Goal: Information Seeking & Learning: Check status

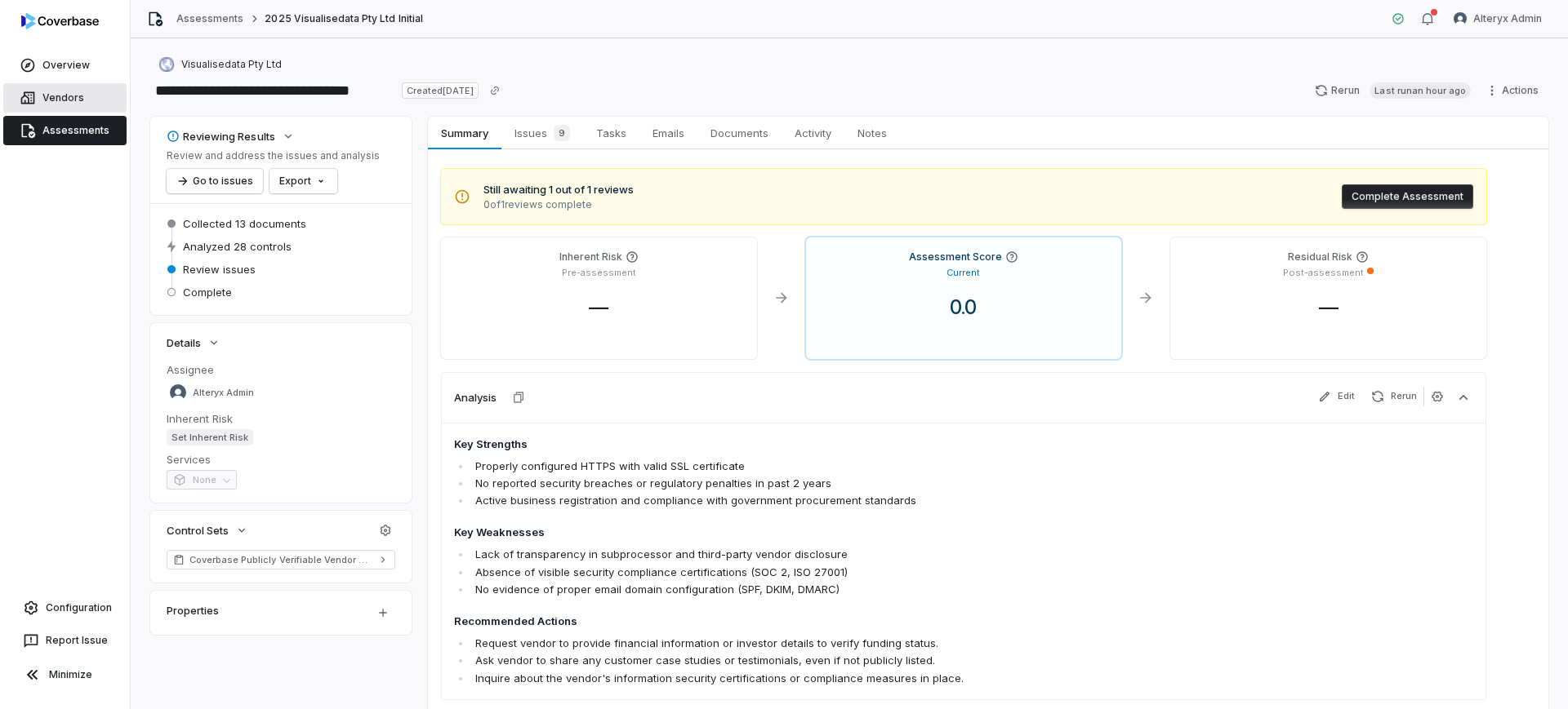
click at [51, 105] on link "Vendors" at bounding box center [65, 98] width 123 height 29
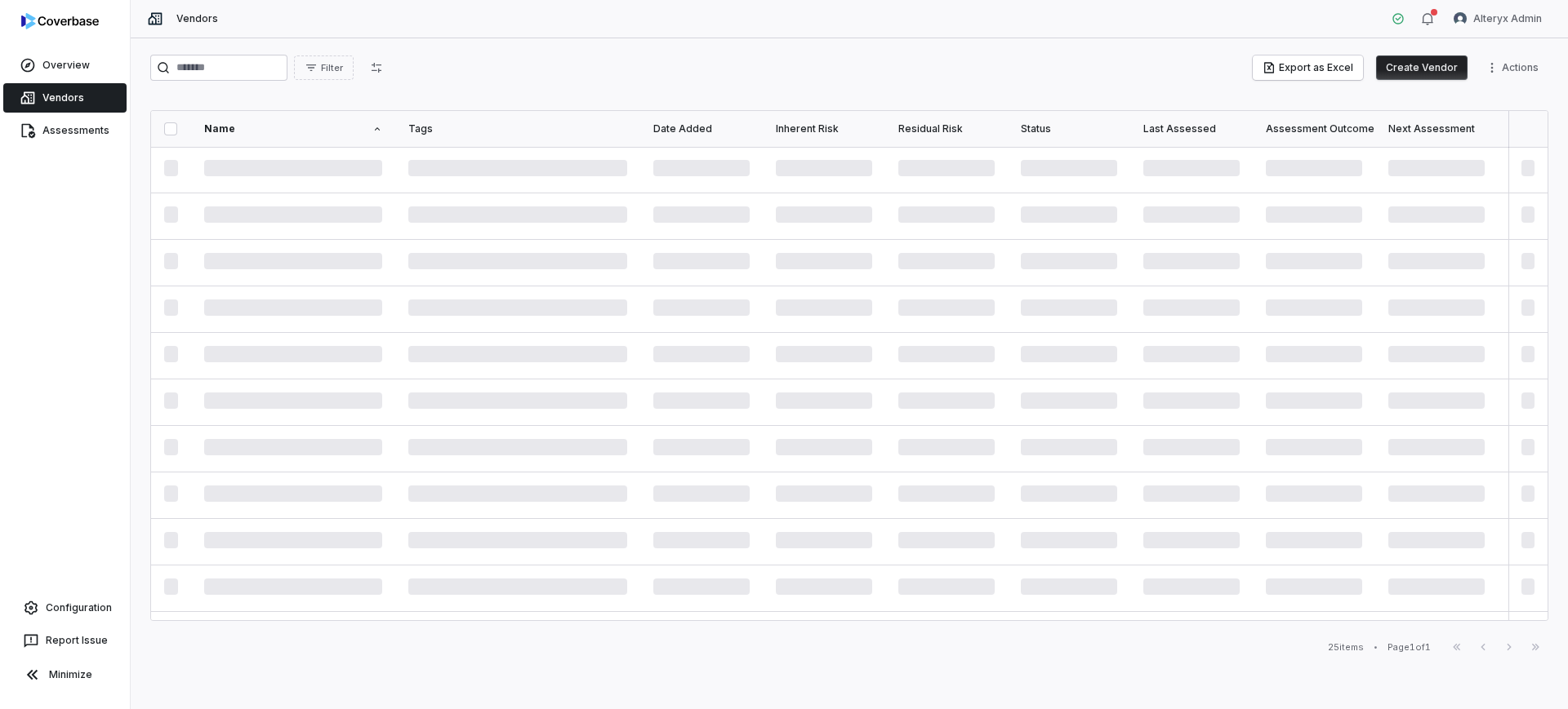
click at [1431, 74] on button "Create Vendor" at bounding box center [1422, 67] width 91 height 25
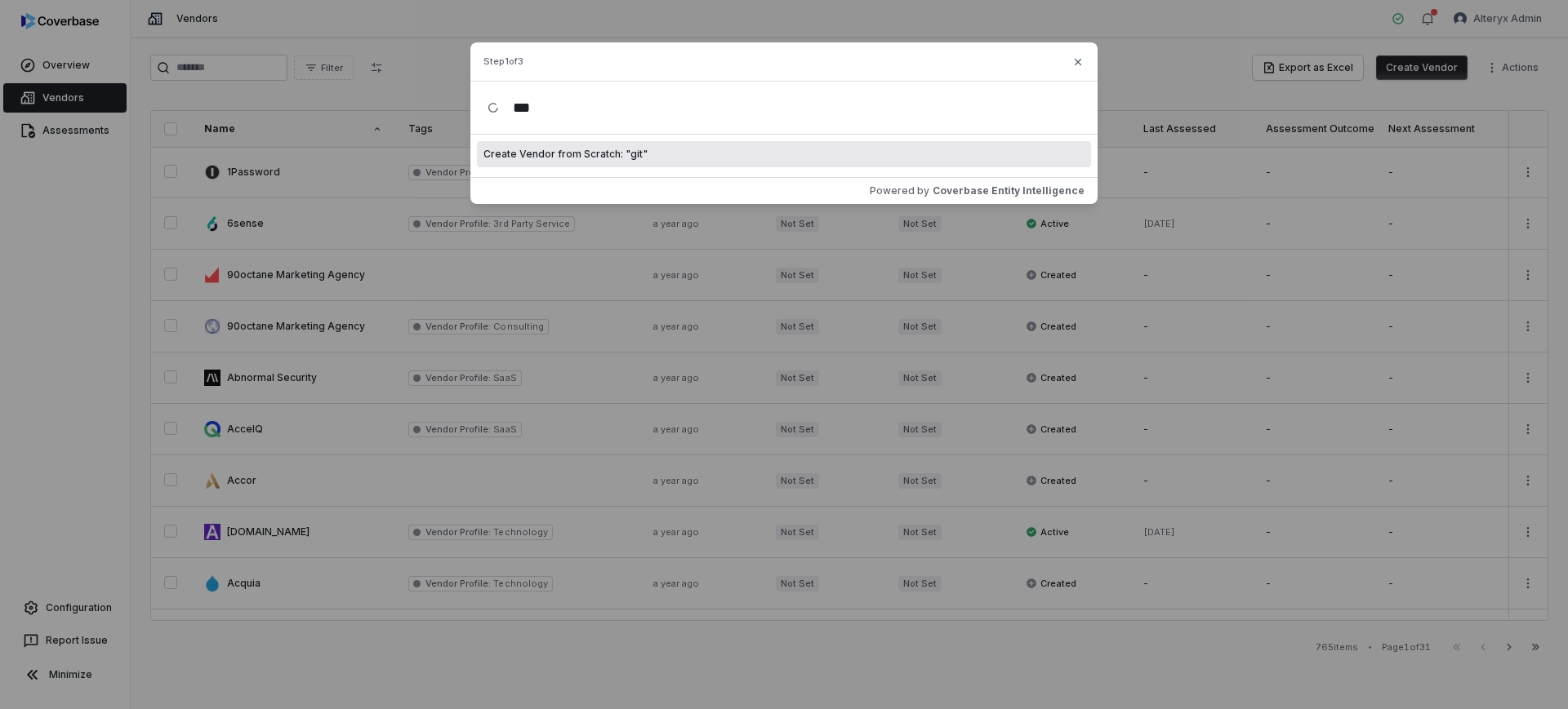
type input "***"
click at [1075, 62] on icon "button" at bounding box center [1078, 62] width 13 height 13
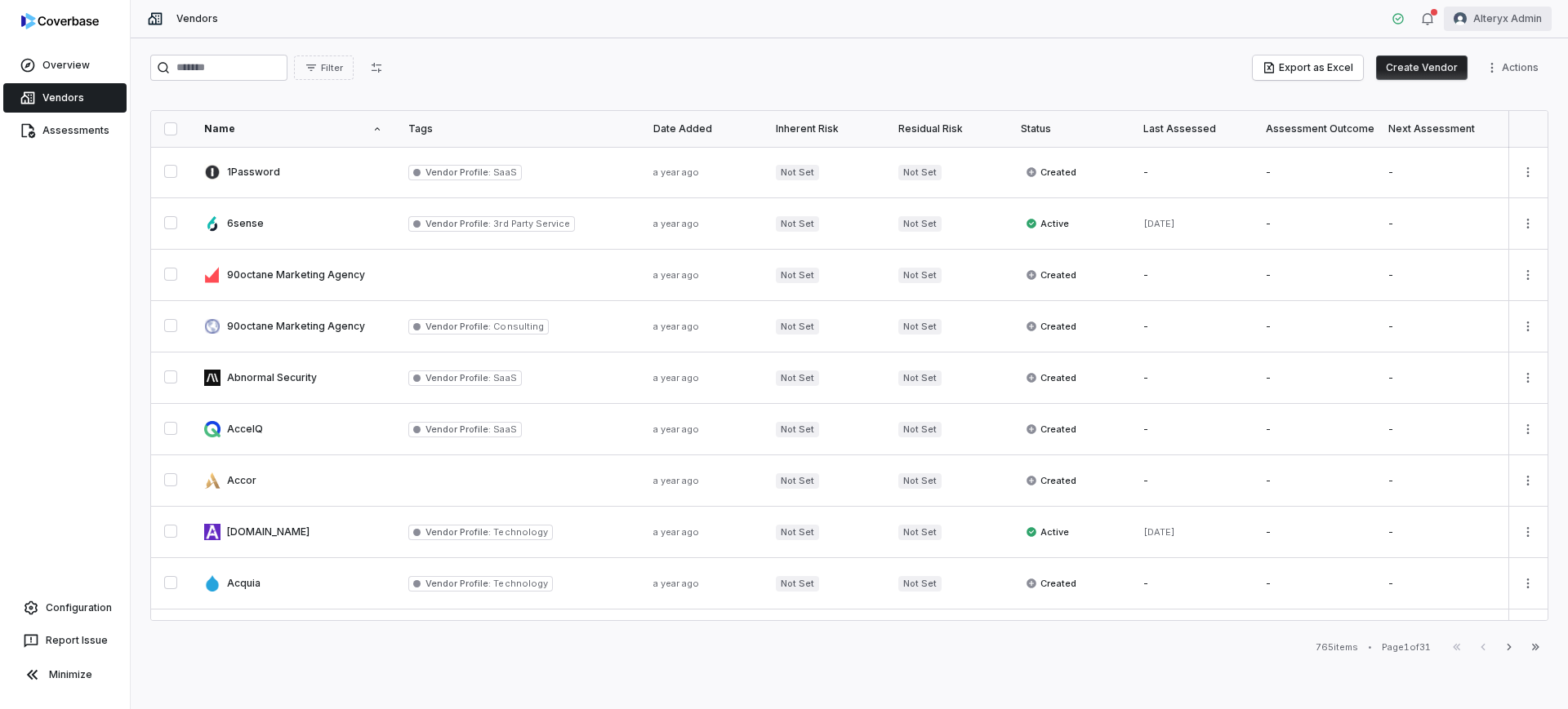
click at [1506, 6] on html "Overview Vendors Assessments Configuration Report Issue Minimize Vendors Altery…" at bounding box center [784, 354] width 1568 height 709
click at [1478, 148] on div "Log out" at bounding box center [1483, 150] width 125 height 26
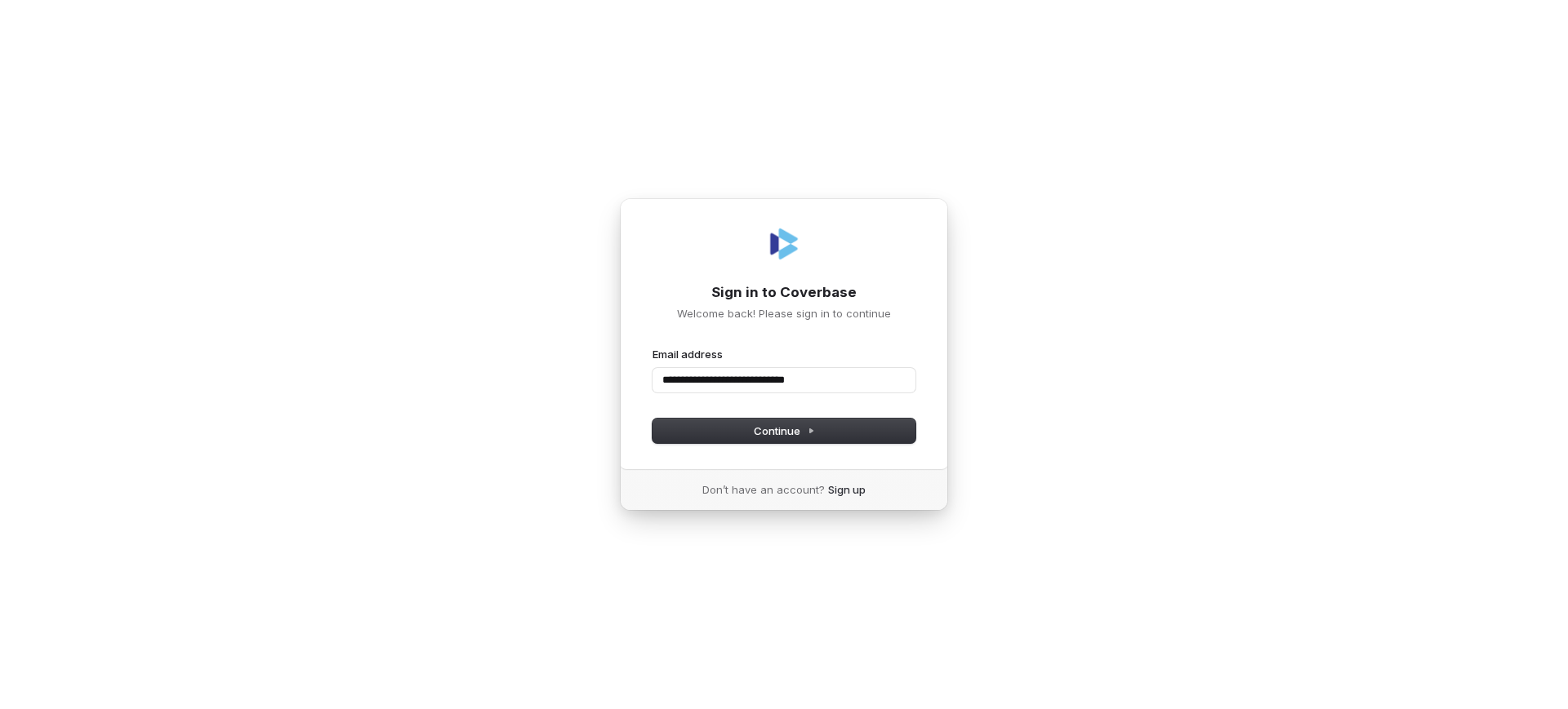
type input "**********"
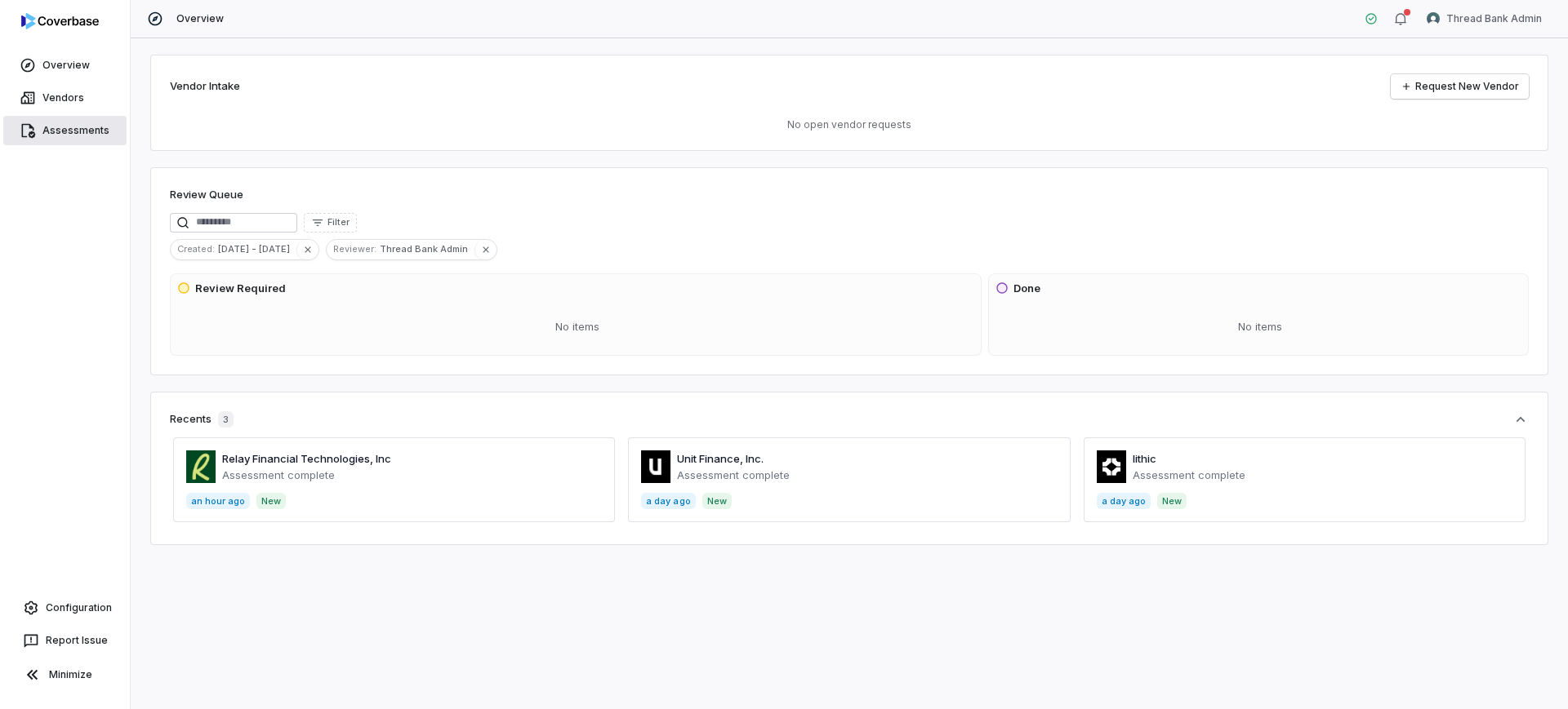
click at [85, 133] on link "Assessments" at bounding box center [65, 131] width 123 height 29
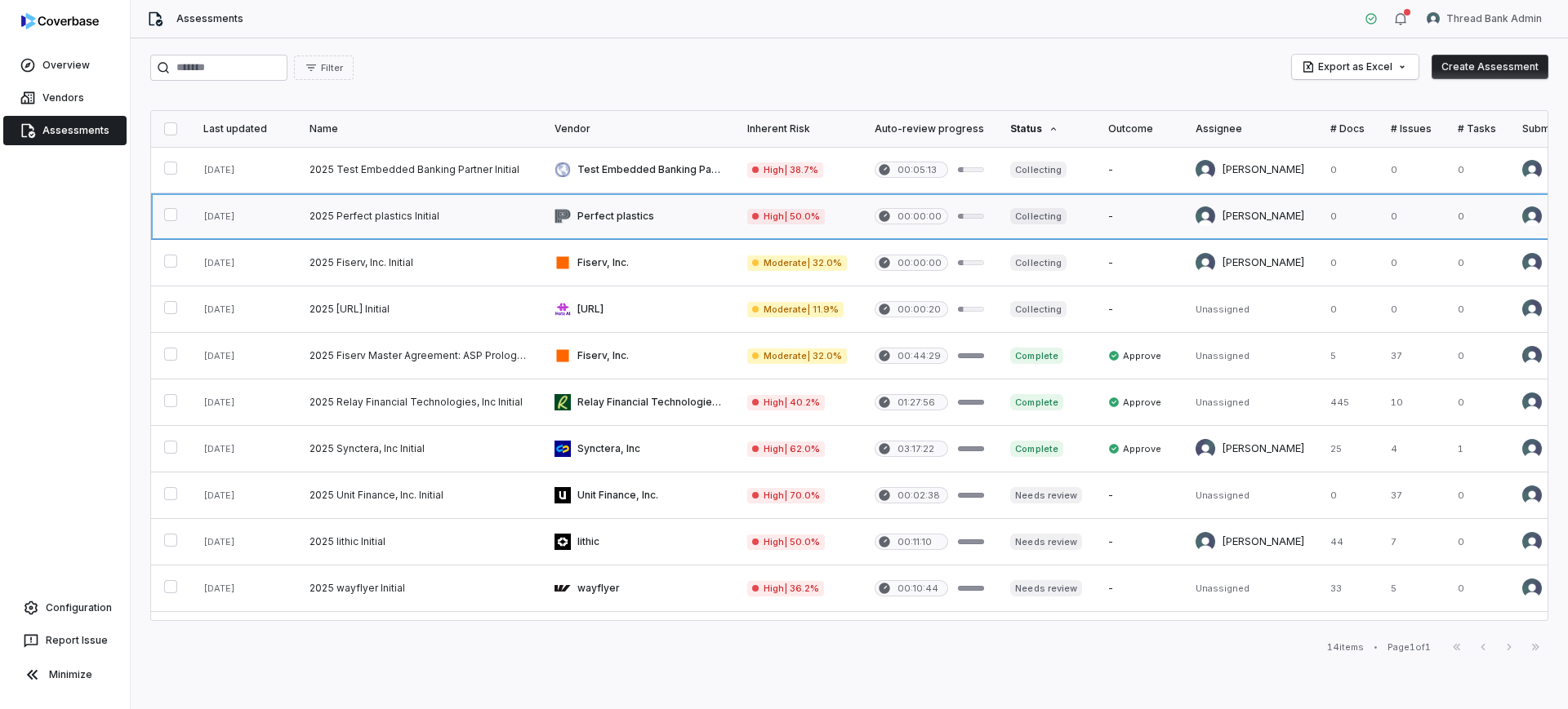
click at [599, 225] on link at bounding box center [638, 216] width 192 height 46
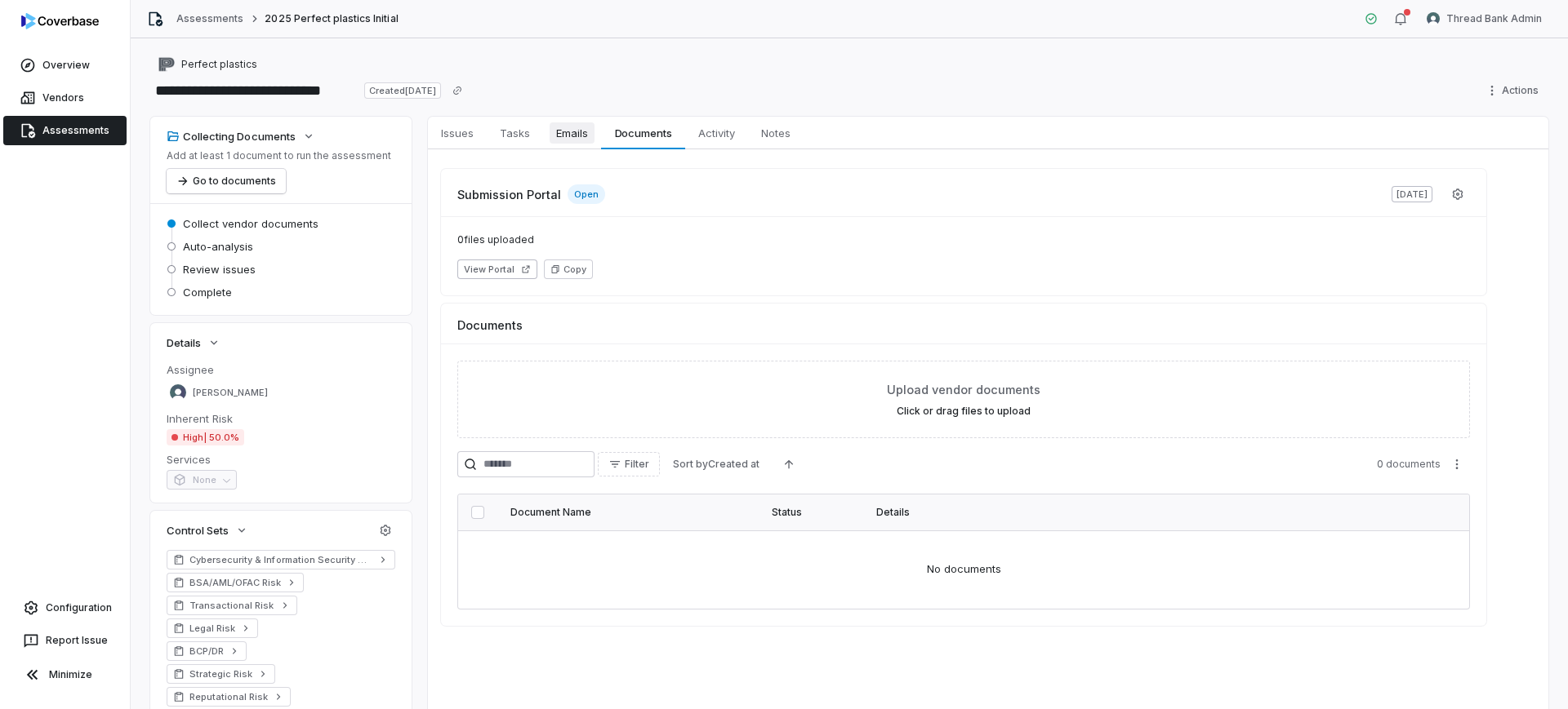
click at [594, 139] on span "Emails" at bounding box center [571, 132] width 45 height 21
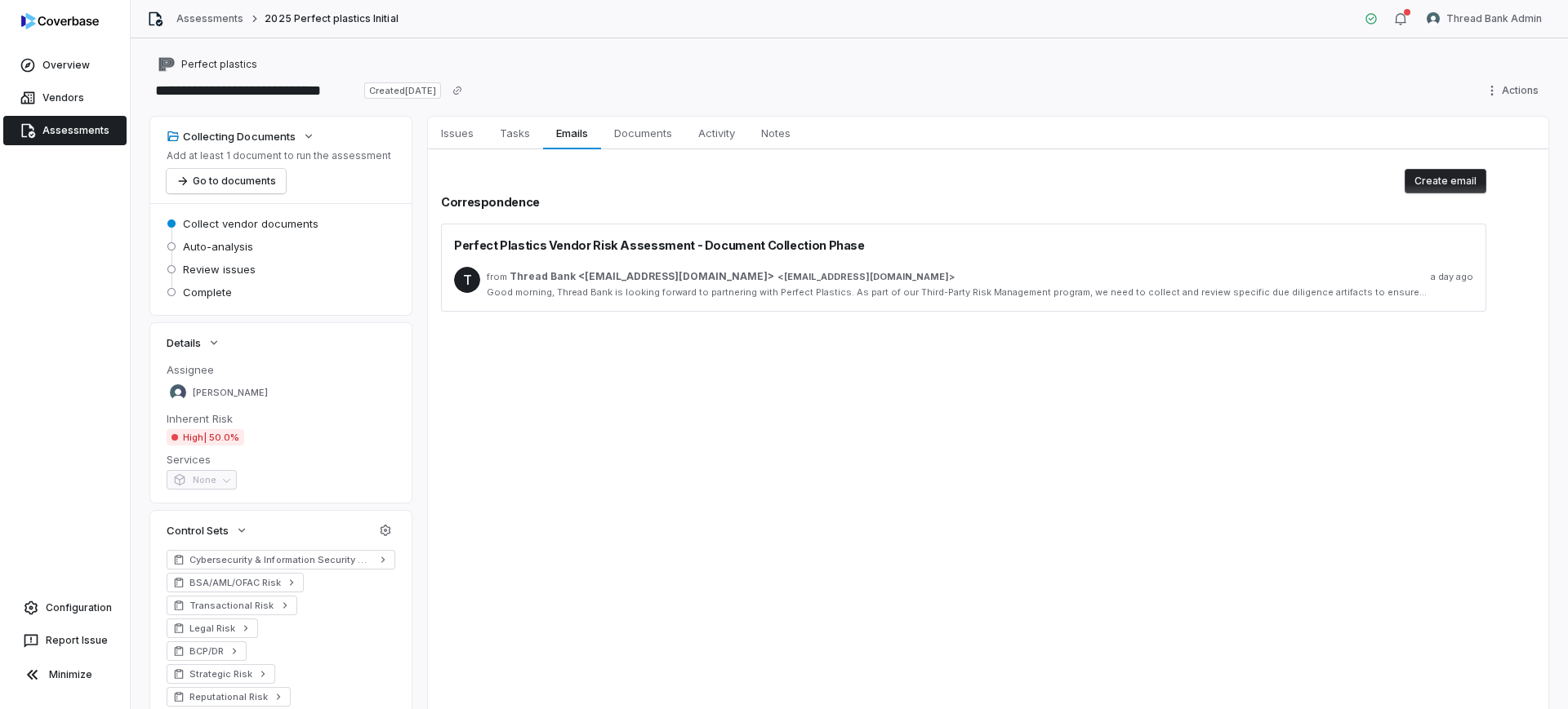
click at [824, 301] on div "T from Thread Bank <[EMAIL_ADDRESS][DOMAIN_NAME]> < [EMAIL_ADDRESS][DOMAIN_NAME…" at bounding box center [964, 282] width 1020 height 58
click at [825, 287] on div "Good morning, Thread Bank is looking forward to partnering with Perfect Plastic…" at bounding box center [980, 292] width 986 height 12
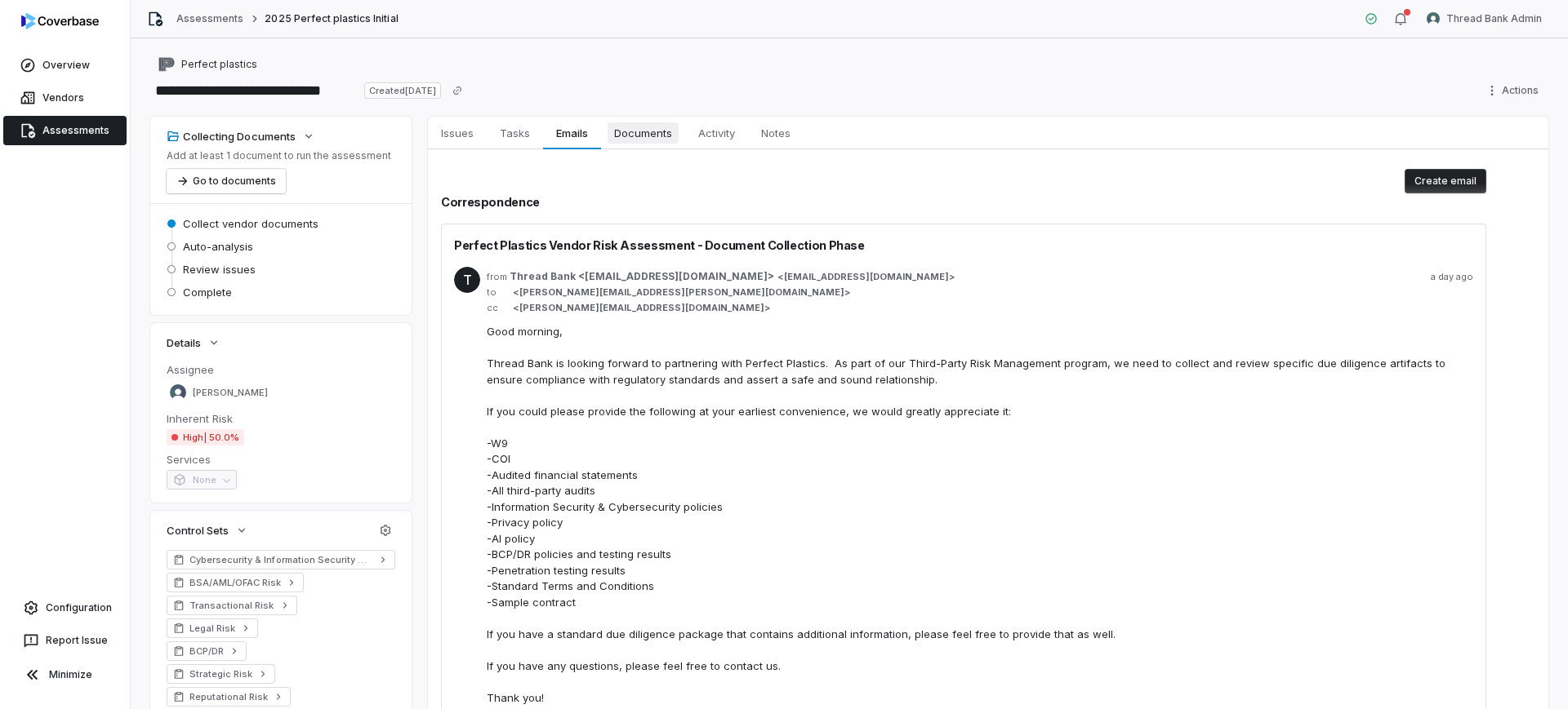
click at [661, 143] on link "Documents Documents" at bounding box center [642, 133] width 84 height 33
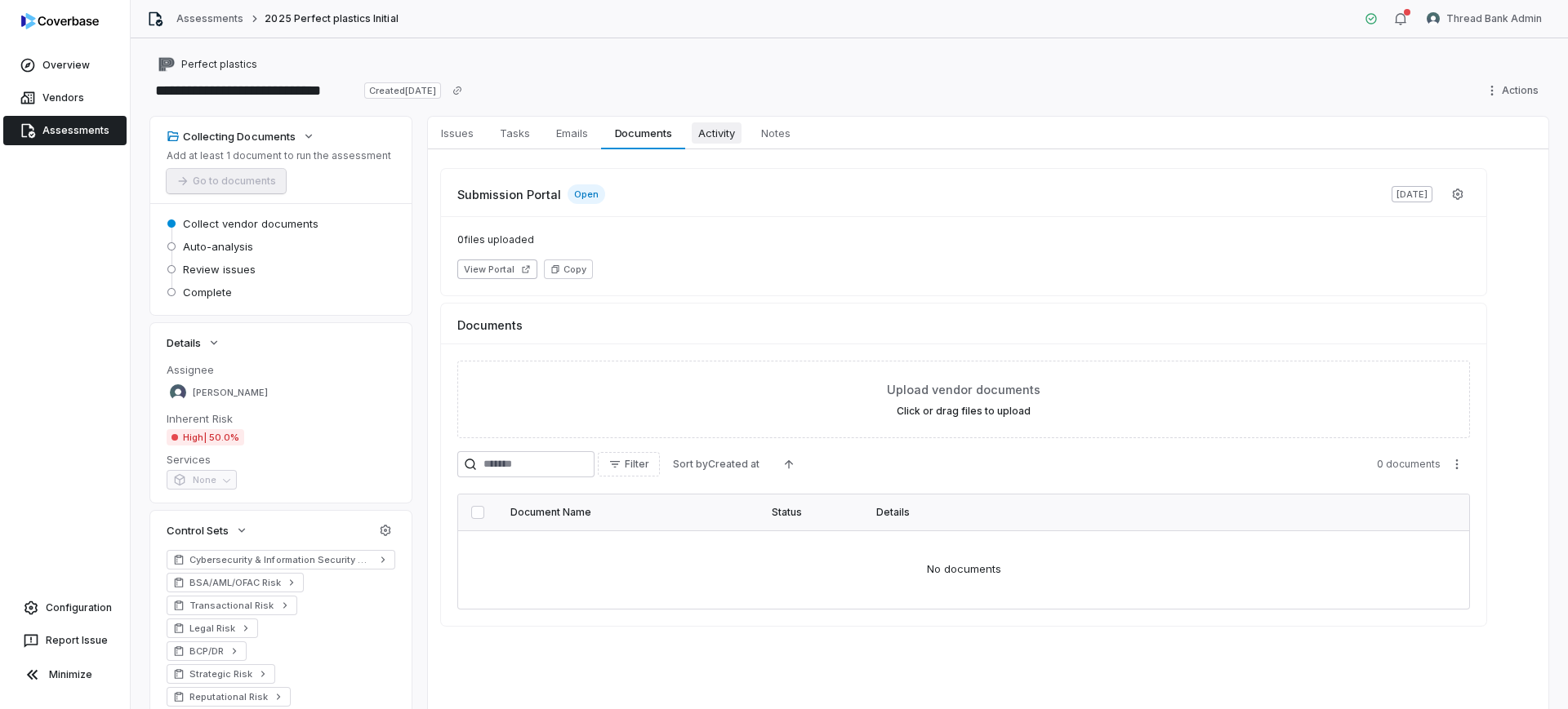
click at [695, 135] on span "Activity" at bounding box center [717, 132] width 50 height 21
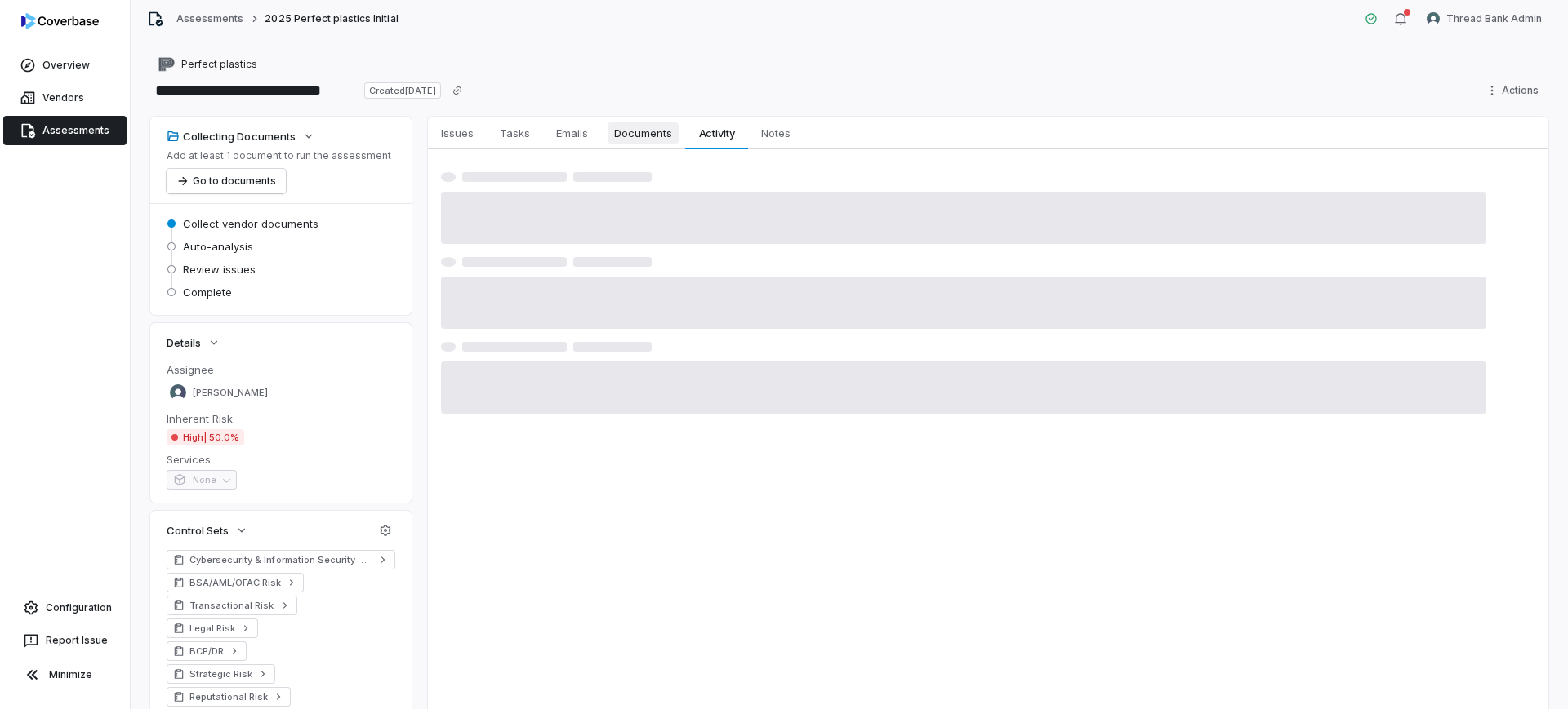
click at [668, 139] on span "Documents" at bounding box center [642, 132] width 71 height 21
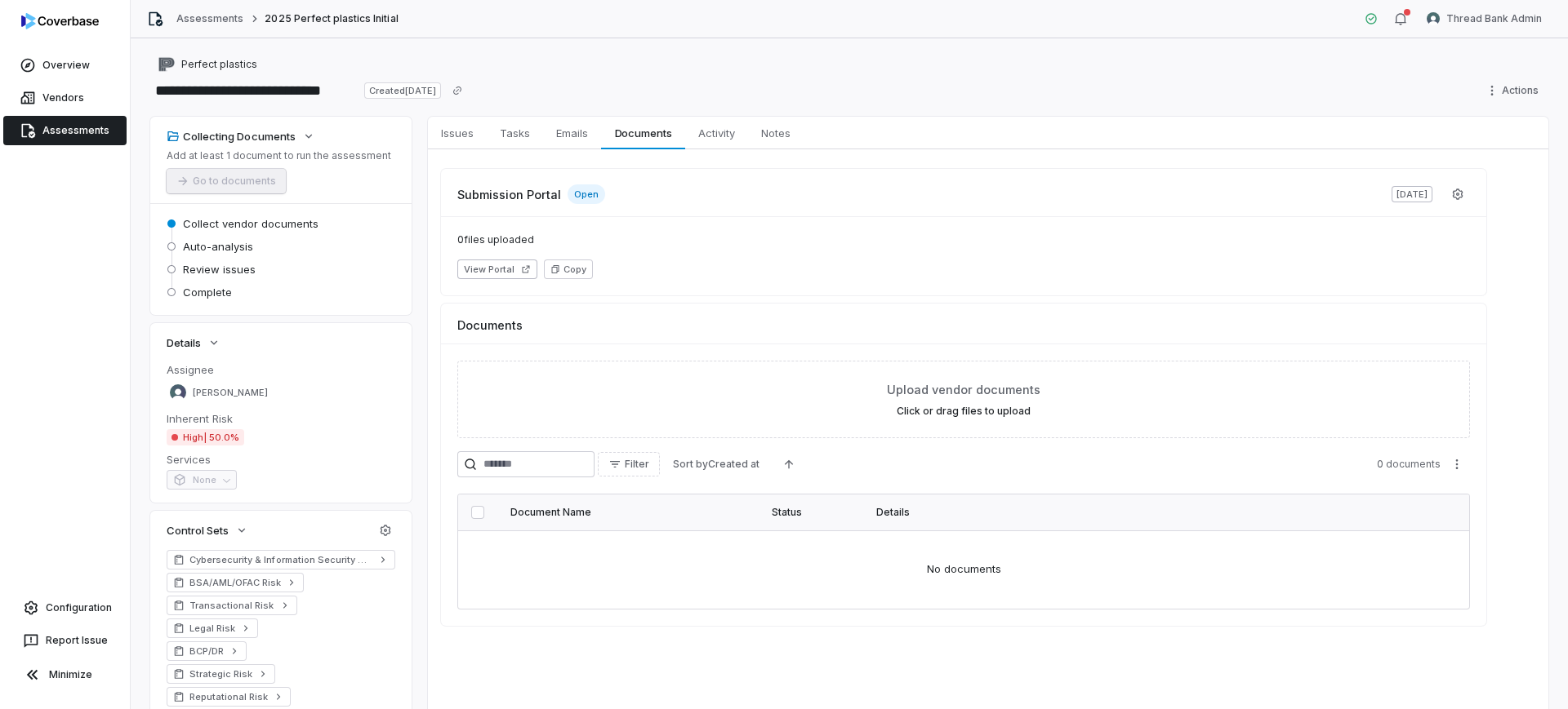
click at [1089, 70] on div "Perfect plastics" at bounding box center [849, 63] width 1399 height 19
type textarea "*"
drag, startPoint x: 215, startPoint y: 72, endPoint x: 198, endPoint y: 74, distance: 17.1
click at [198, 74] on button "Perfect plastics" at bounding box center [208, 64] width 109 height 29
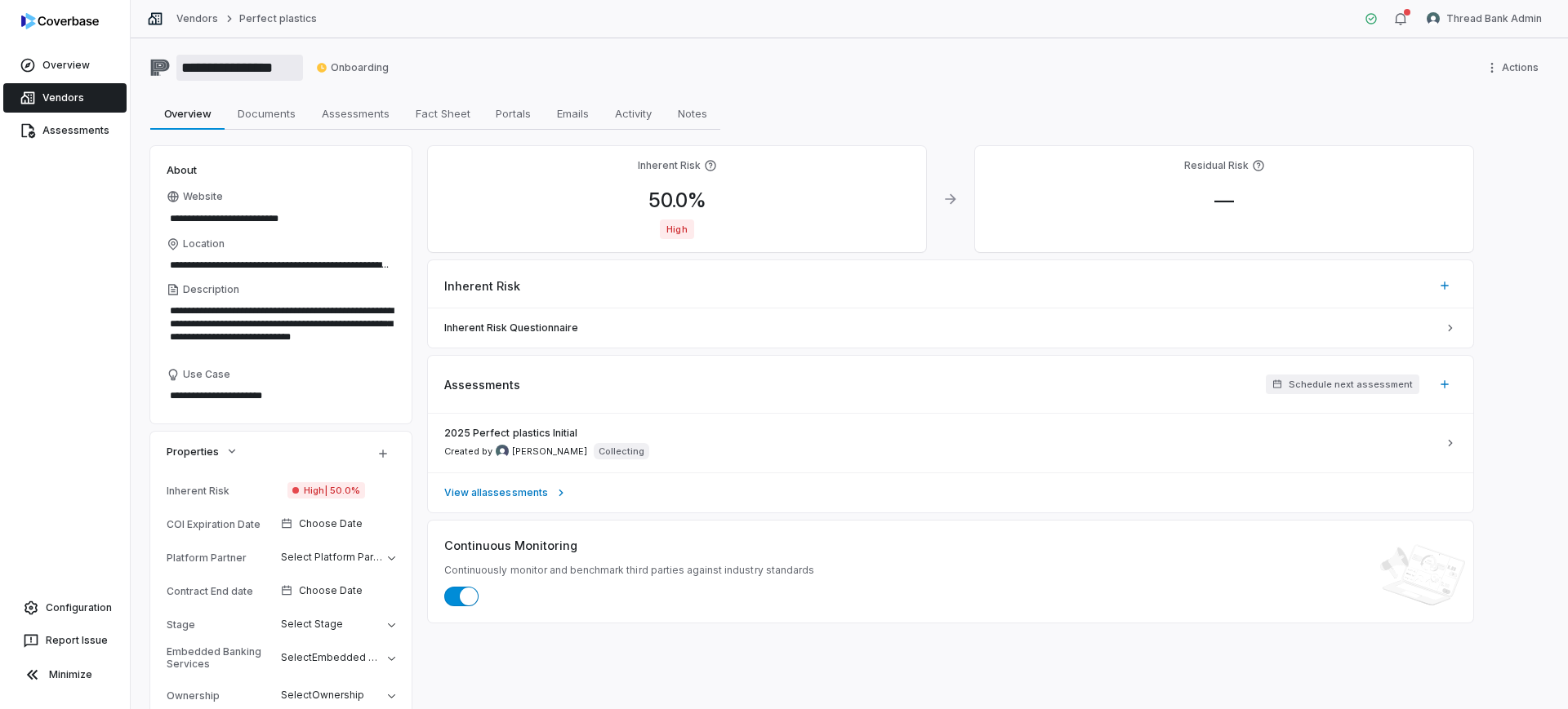
click at [233, 63] on input "**********" at bounding box center [240, 67] width 127 height 26
click at [737, 491] on link "View all assessments" at bounding box center [951, 492] width 1045 height 40
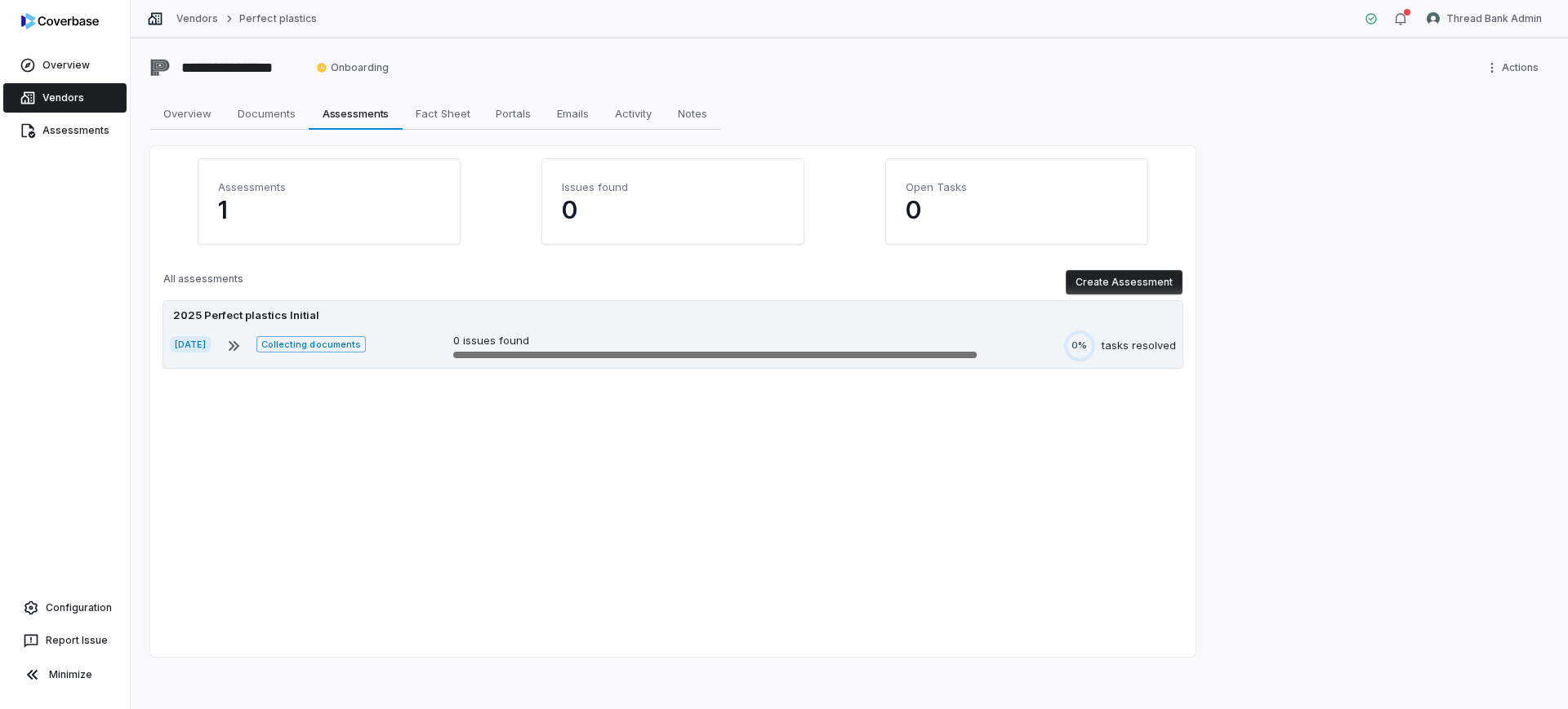
click at [548, 331] on div "Aug 25, 2025 Collecting documents 0 issues found 0% tasks resolved" at bounding box center [674, 347] width 1007 height 31
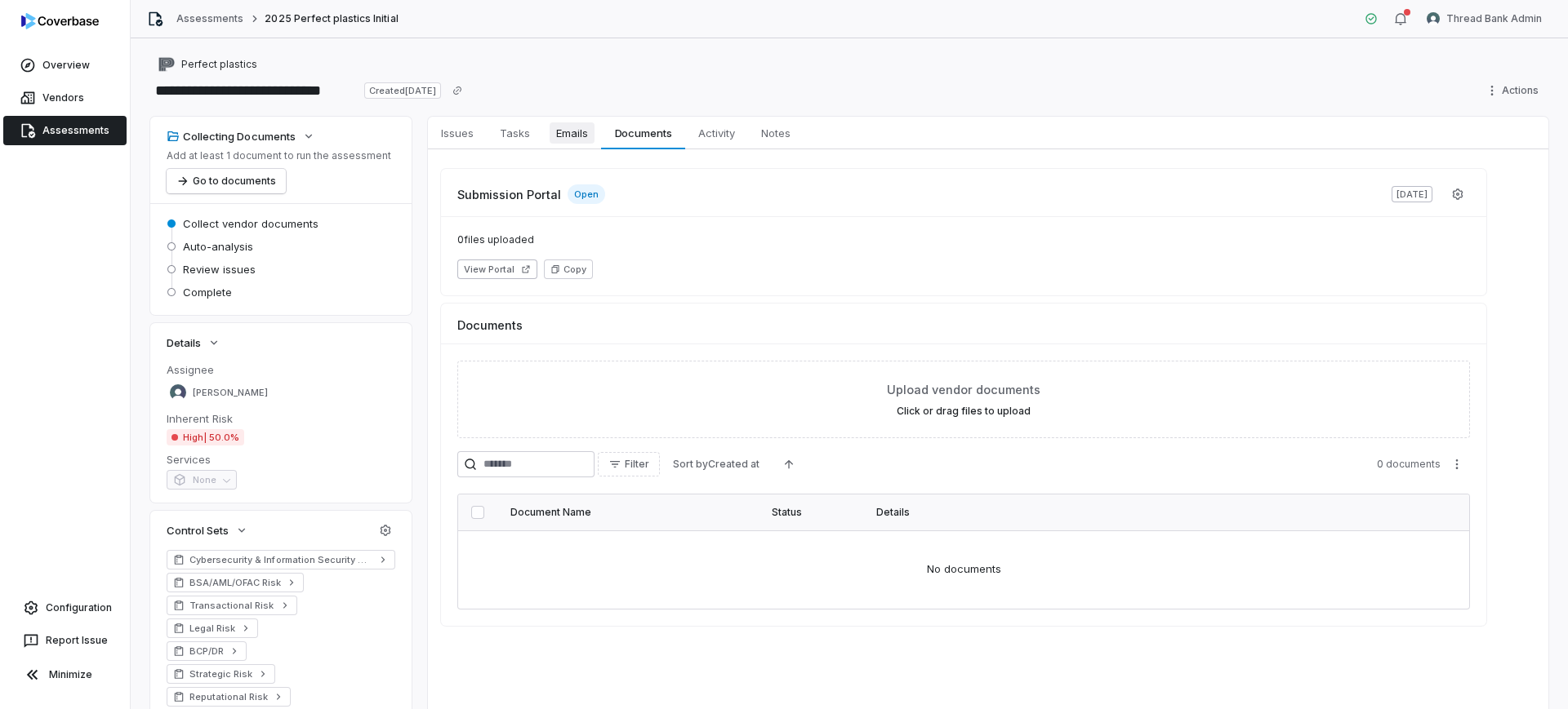
click at [571, 126] on span "Emails" at bounding box center [571, 132] width 45 height 21
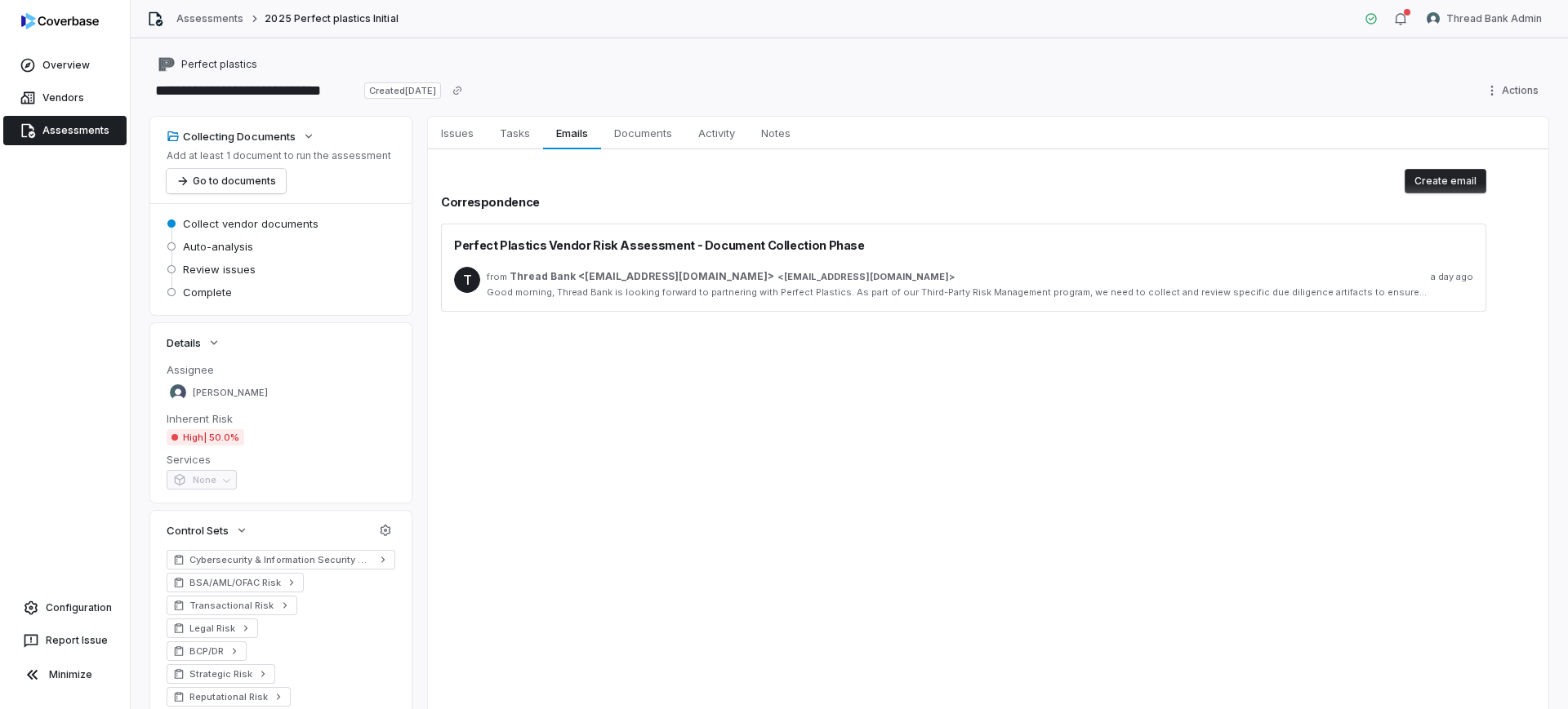
click at [732, 287] on div "Good morning, Thread Bank is looking forward to partnering with Perfect Plastic…" at bounding box center [980, 292] width 986 height 12
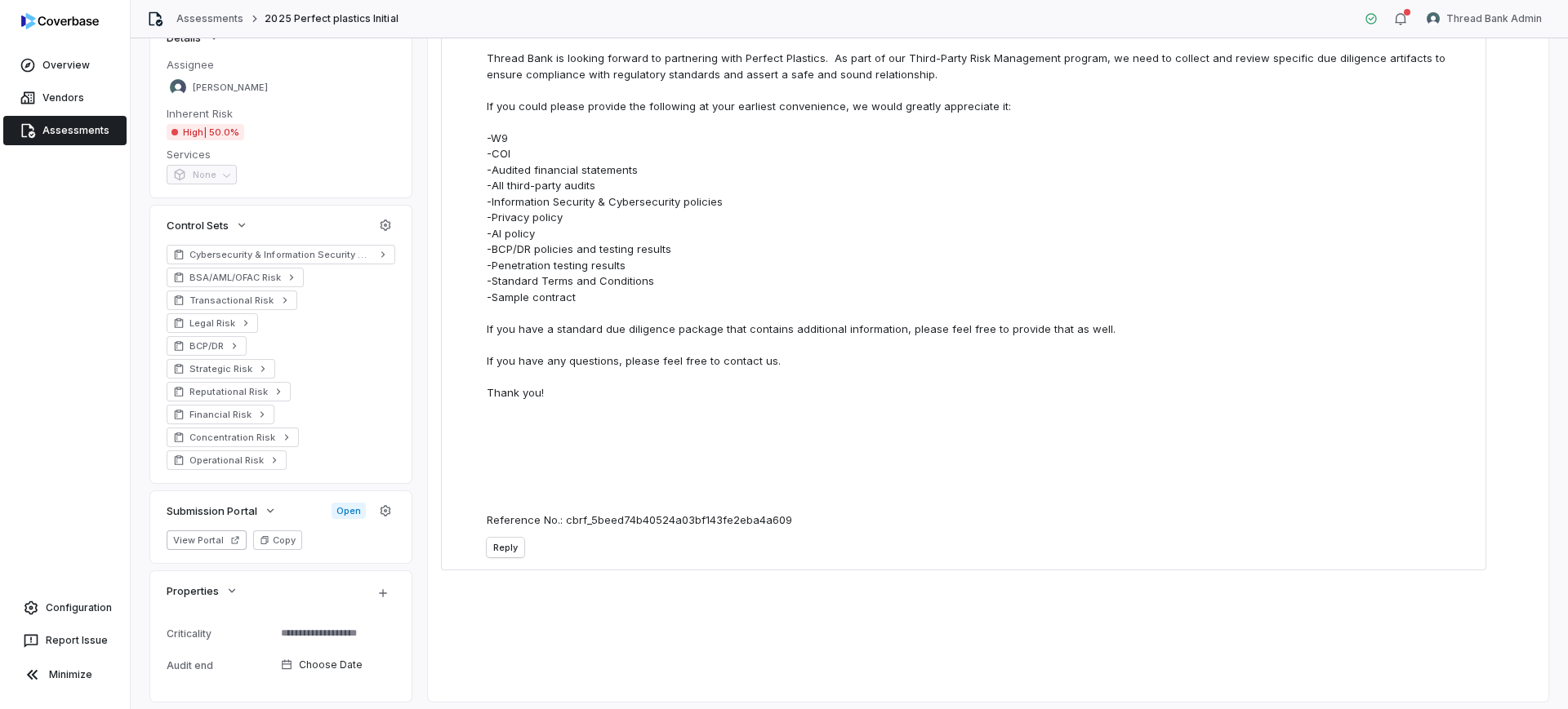
scroll to position [306, 0]
click at [491, 516] on div "Good morning, Thread Bank is looking forward to partnering with Perfect Plastic…" at bounding box center [980, 273] width 986 height 509
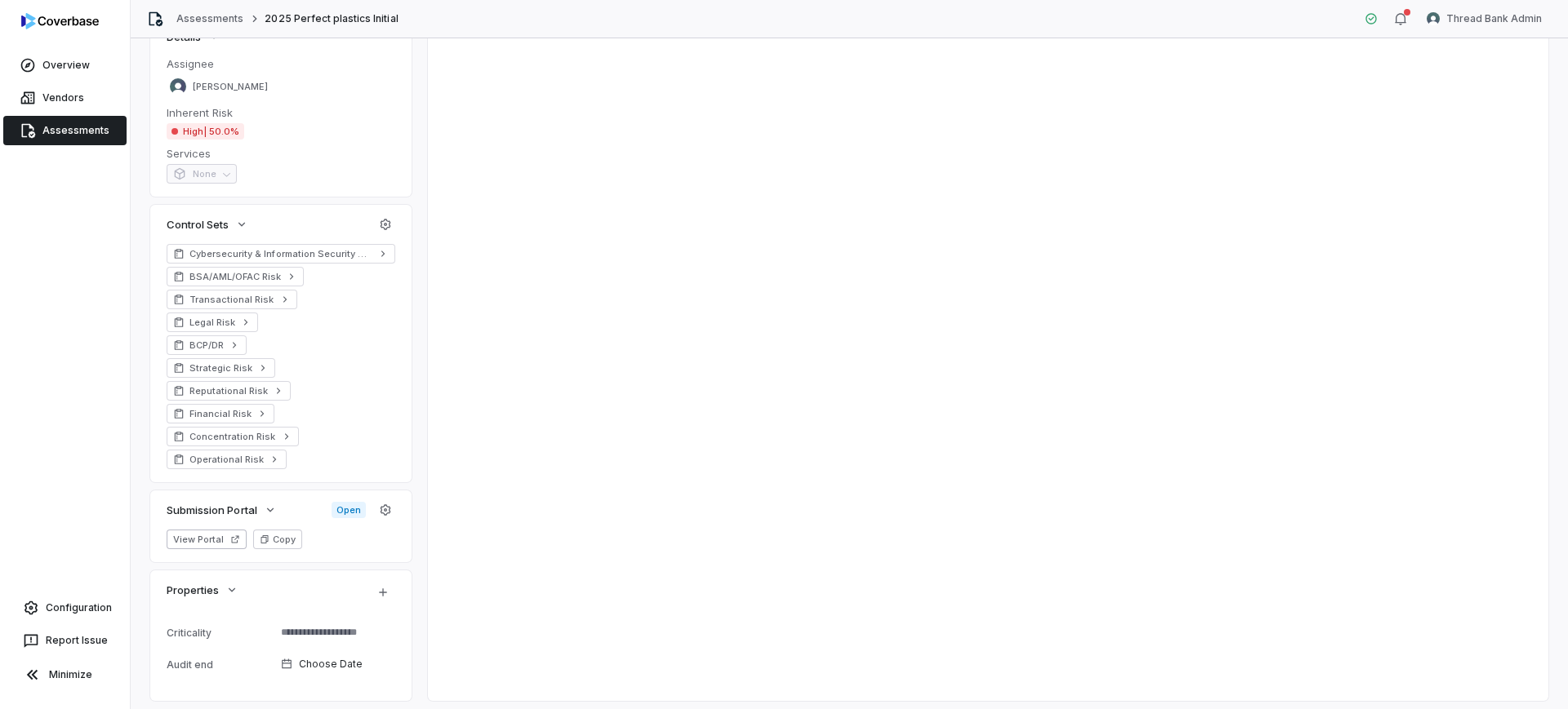
drag, startPoint x: 491, startPoint y: 516, endPoint x: 790, endPoint y: 306, distance: 365.4
click at [651, 529] on div "Issues Issues Tasks Tasks Emails Emails Documents Documents Activity Activity N…" at bounding box center [988, 256] width 1121 height 890
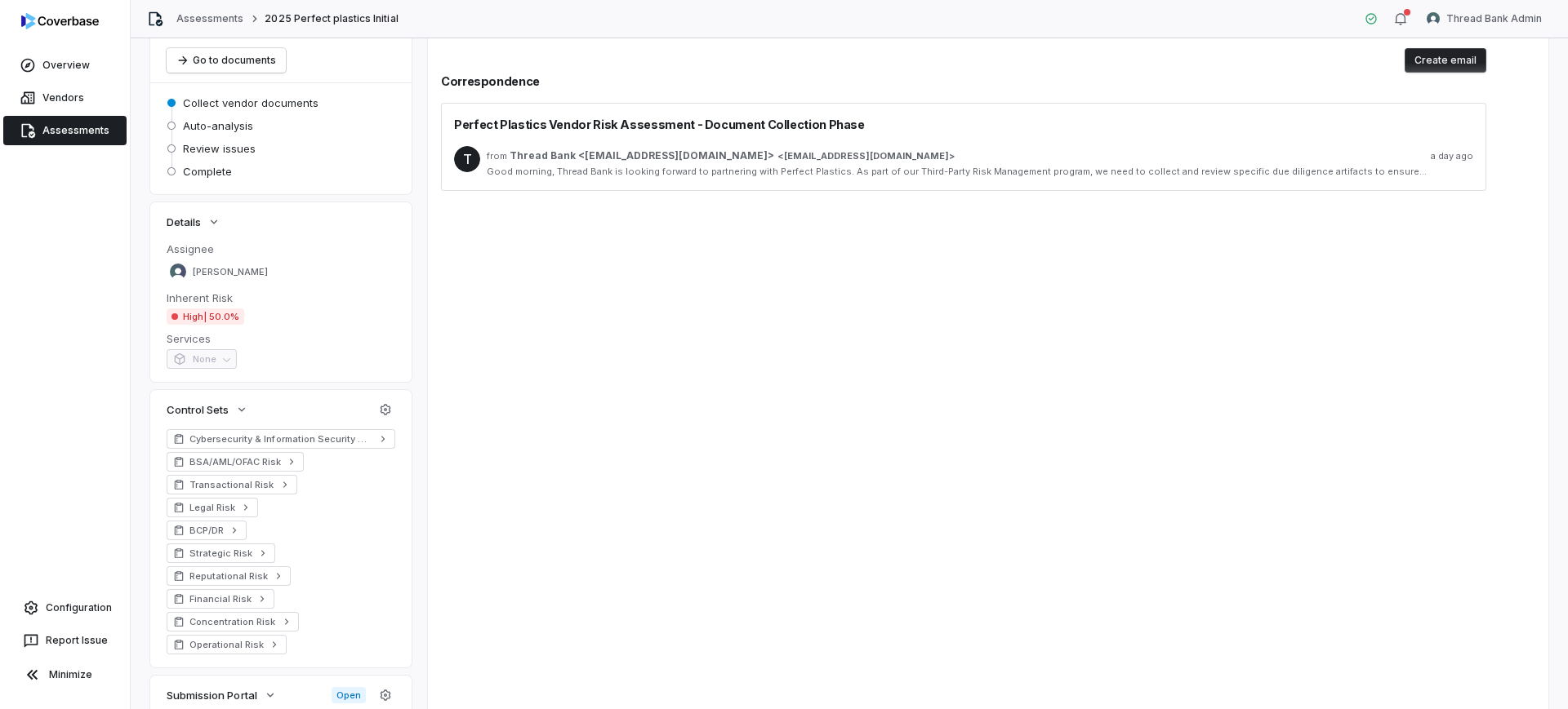
scroll to position [0, 0]
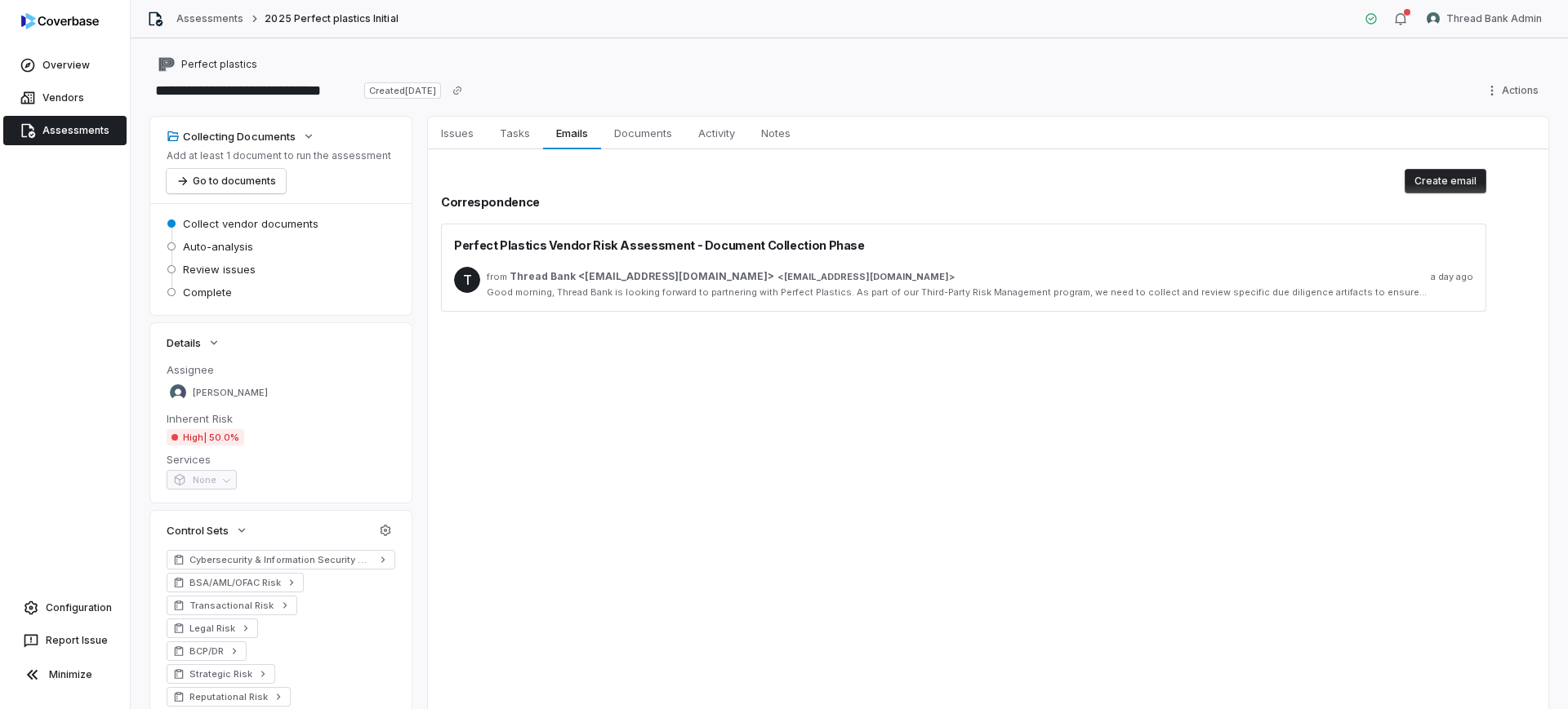
click at [803, 292] on div "Good morning, Thread Bank is looking forward to partnering with Perfect Plastic…" at bounding box center [980, 292] width 986 height 12
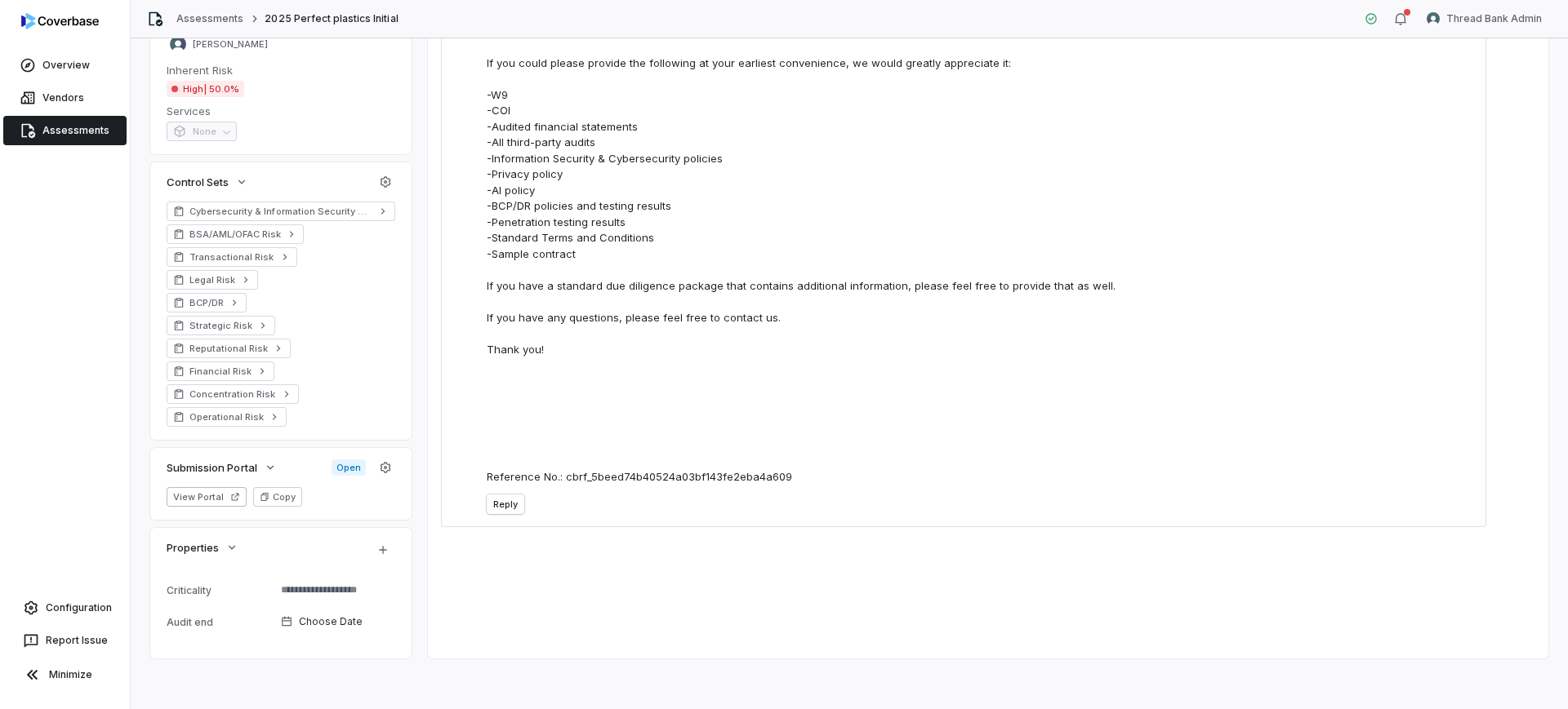
scroll to position [350, 0]
copy div "Reference No.: cbrf_5beed74b40524a03bf143fe2eba4a609 Reply"
drag, startPoint x: 485, startPoint y: 476, endPoint x: 813, endPoint y: 460, distance: 328.4
click at [844, 484] on div "T from Thread Bank <outreach@vendors.thread.bank> < outreach@vendors.thread.ban…" at bounding box center [964, 214] width 1020 height 622
type textarea "*"
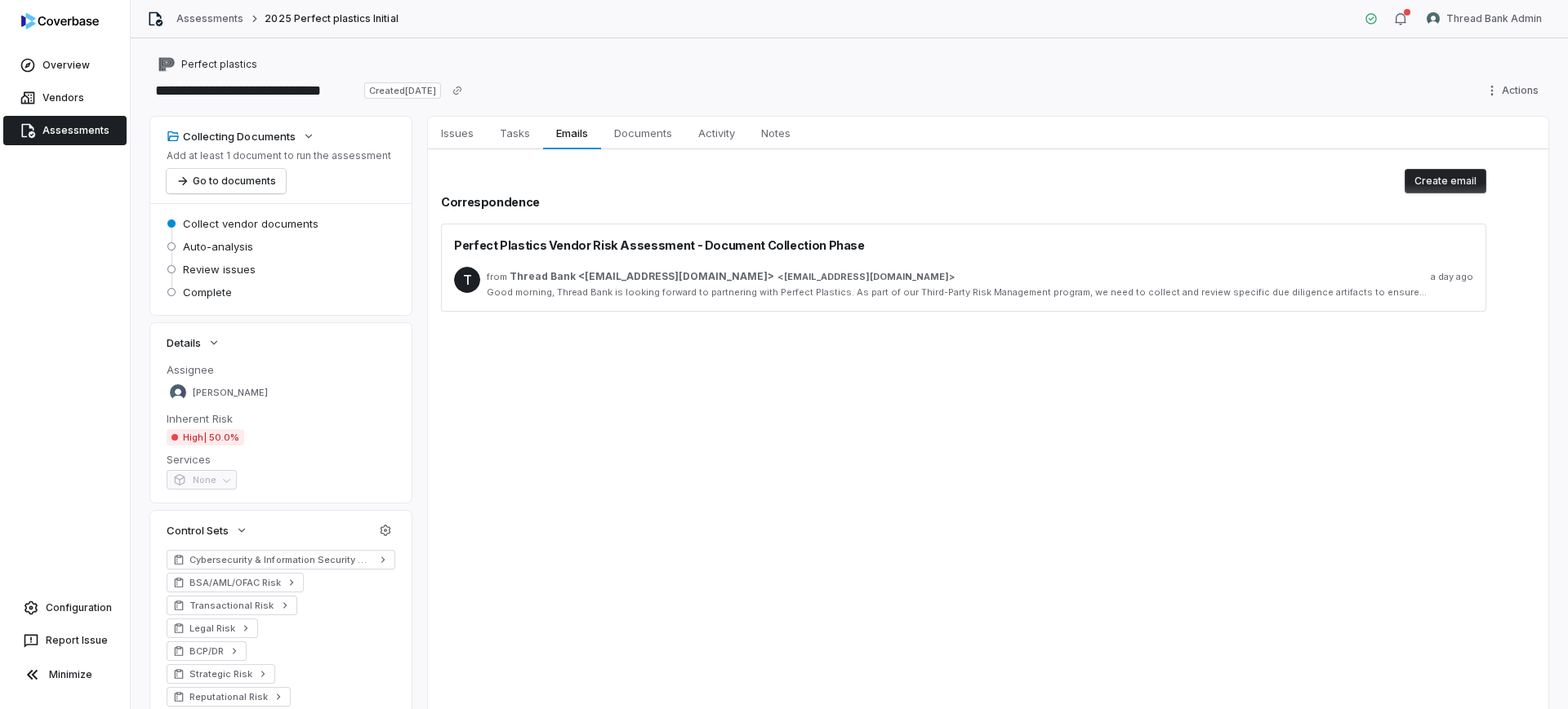
click at [965, 266] on div "T from Thread Bank <[EMAIL_ADDRESS][DOMAIN_NAME]> < [EMAIL_ADDRESS][DOMAIN_NAME…" at bounding box center [964, 282] width 1020 height 58
click at [955, 280] on div "from Thread Bank <[EMAIL_ADDRESS][DOMAIN_NAME]> < [EMAIL_ADDRESS][DOMAIN_NAME] …" at bounding box center [980, 277] width 986 height 13
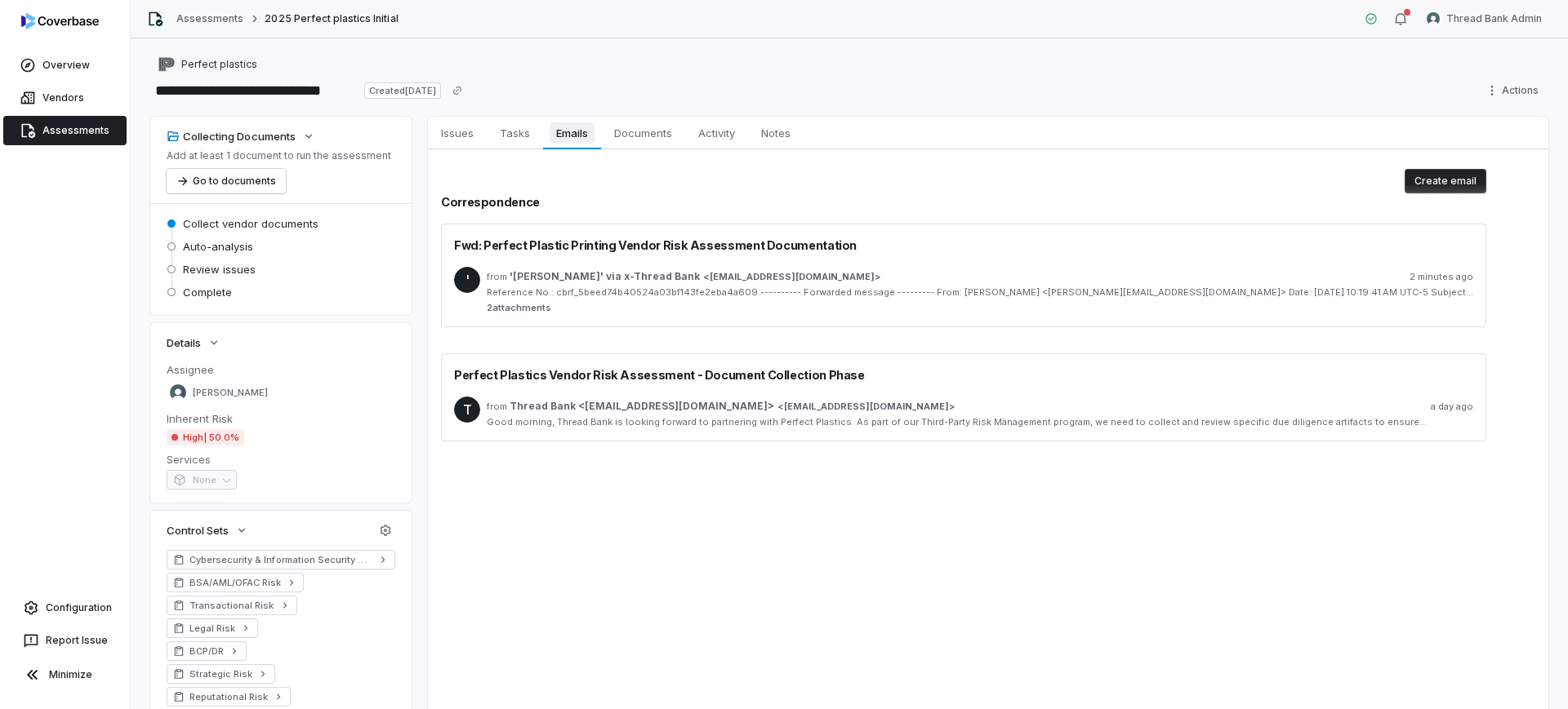
click at [559, 134] on span "Emails" at bounding box center [571, 132] width 44 height 21
click at [869, 298] on div "Reference No.: cbrf_5beed74b40524a03bf143fe2eba4a609 ---------- Forwarded messa…" at bounding box center [980, 292] width 986 height 12
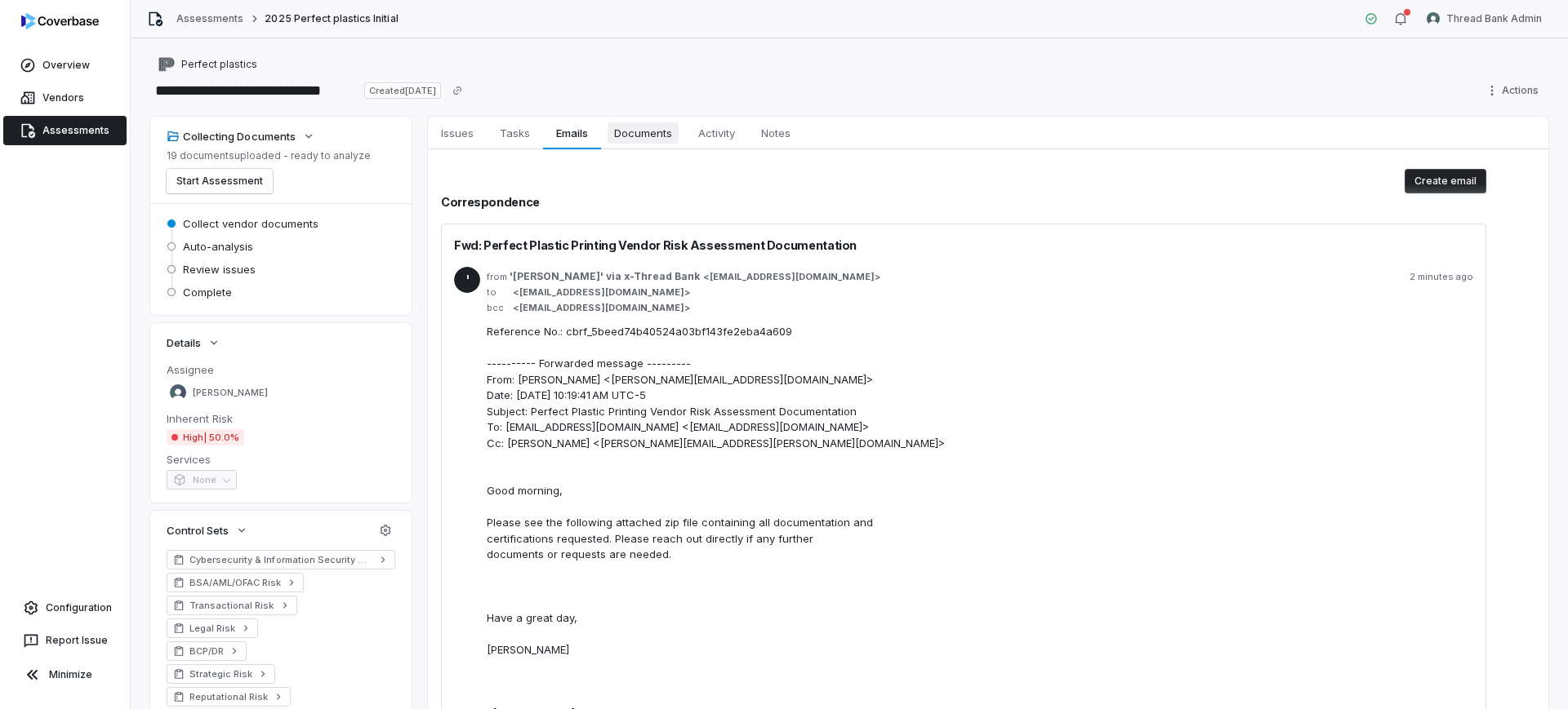
click at [676, 136] on span "Documents" at bounding box center [642, 132] width 71 height 21
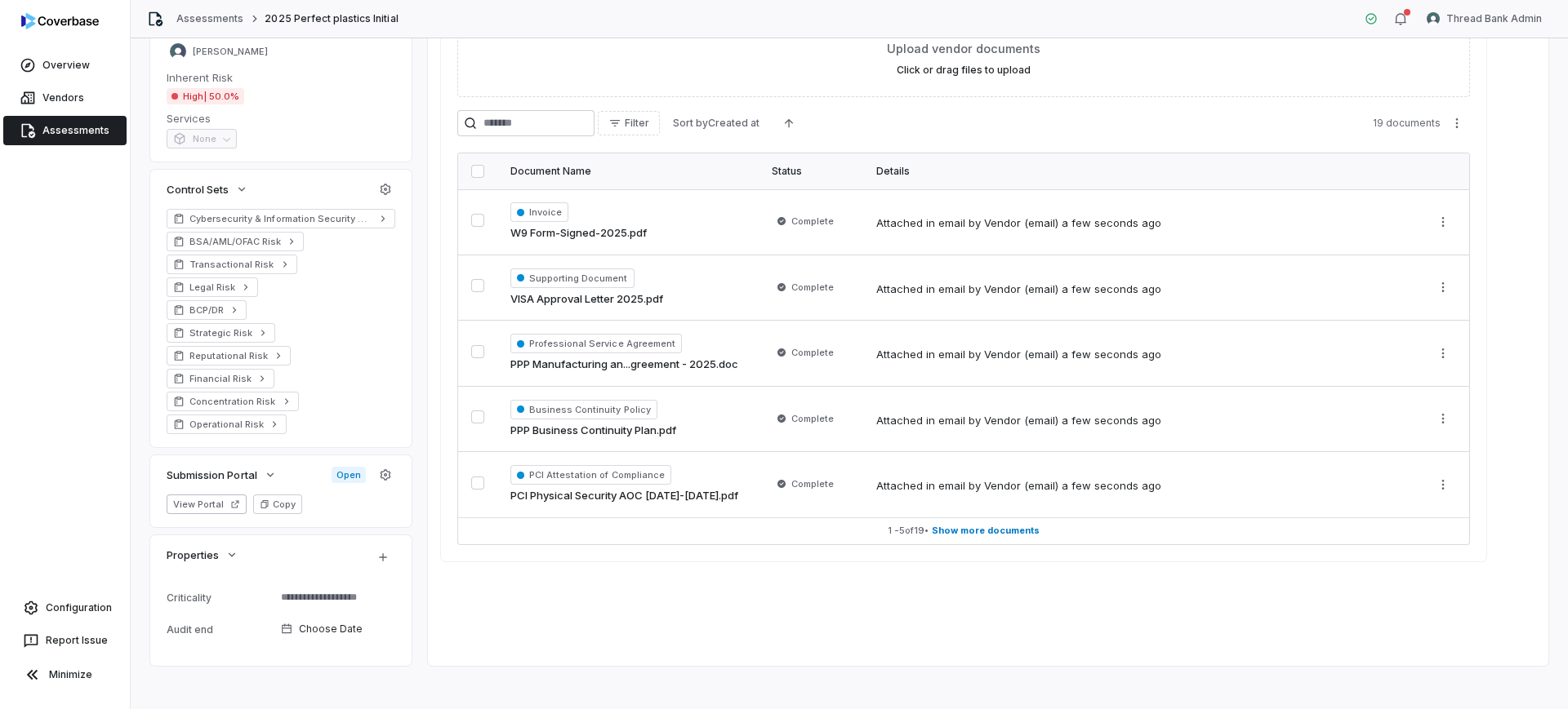
scroll to position [350, 0]
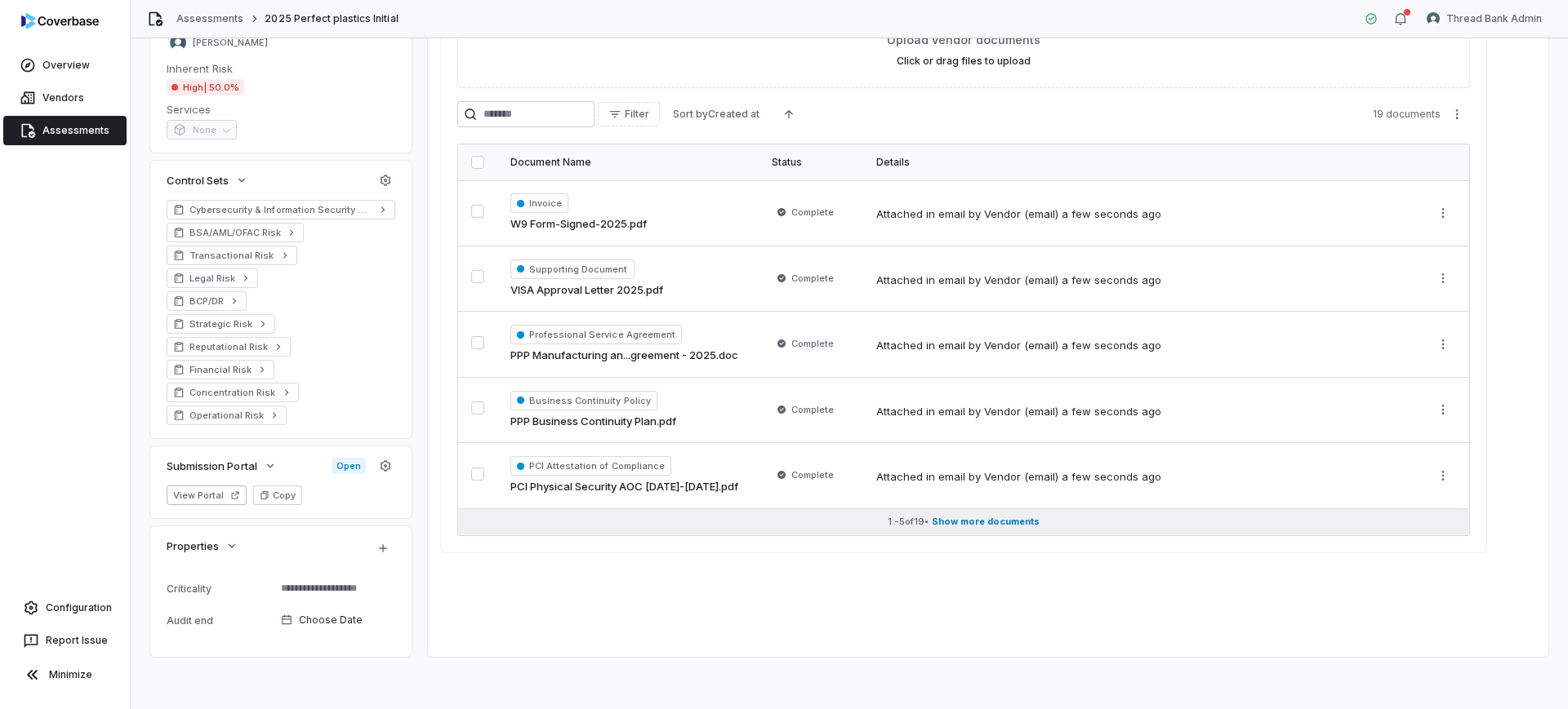
click at [942, 513] on button "1 - 5 of 19 • Show more documents" at bounding box center [963, 522] width 1011 height 26
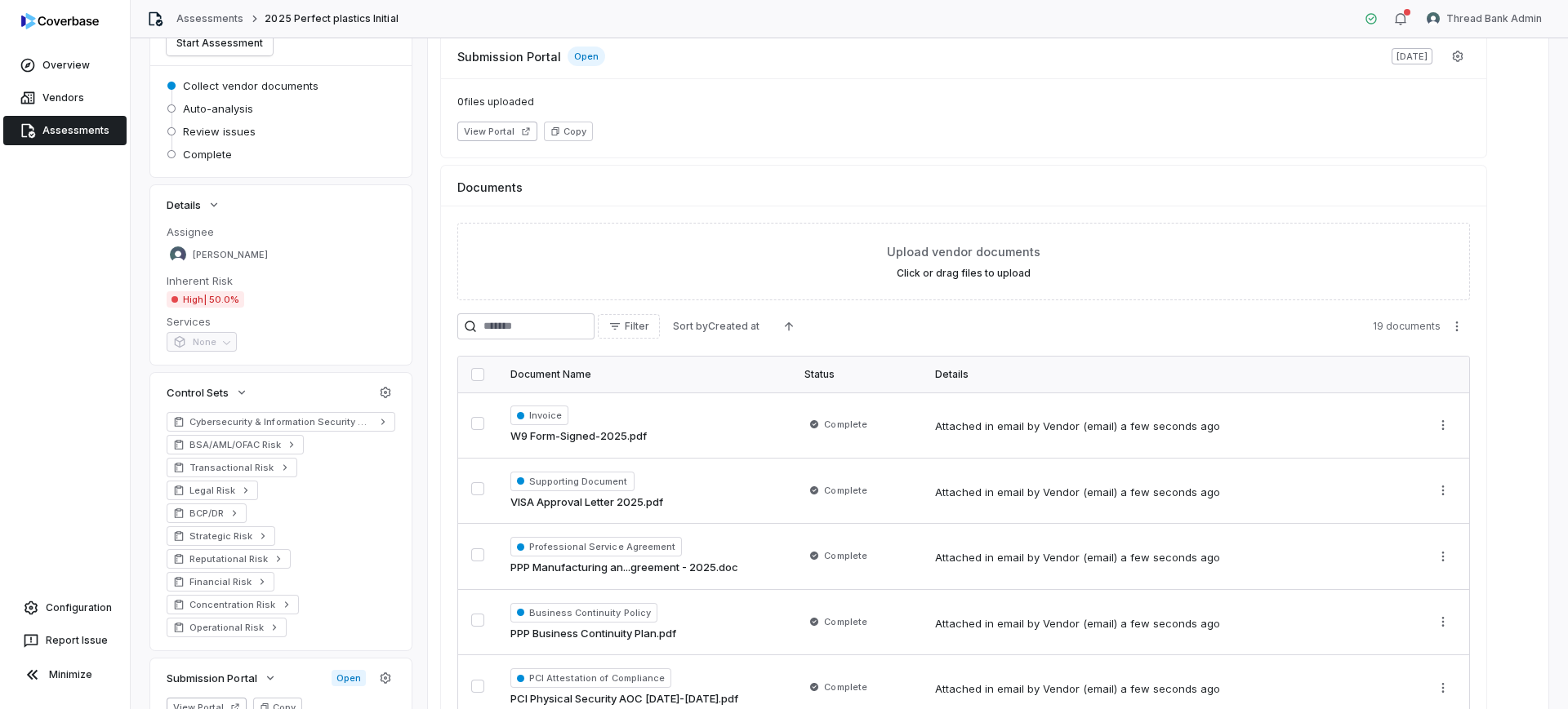
scroll to position [0, 0]
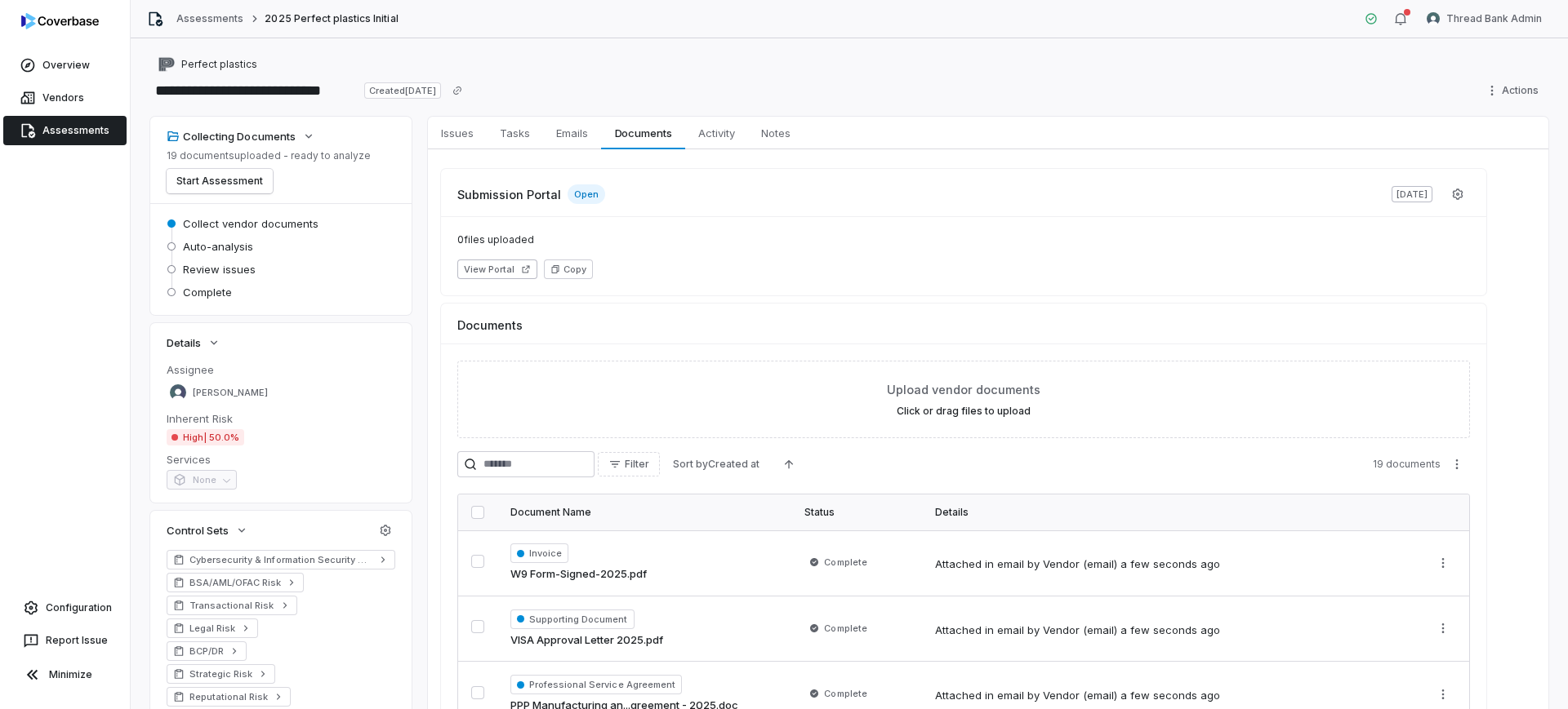
type textarea "*"
